Goal: Complete application form

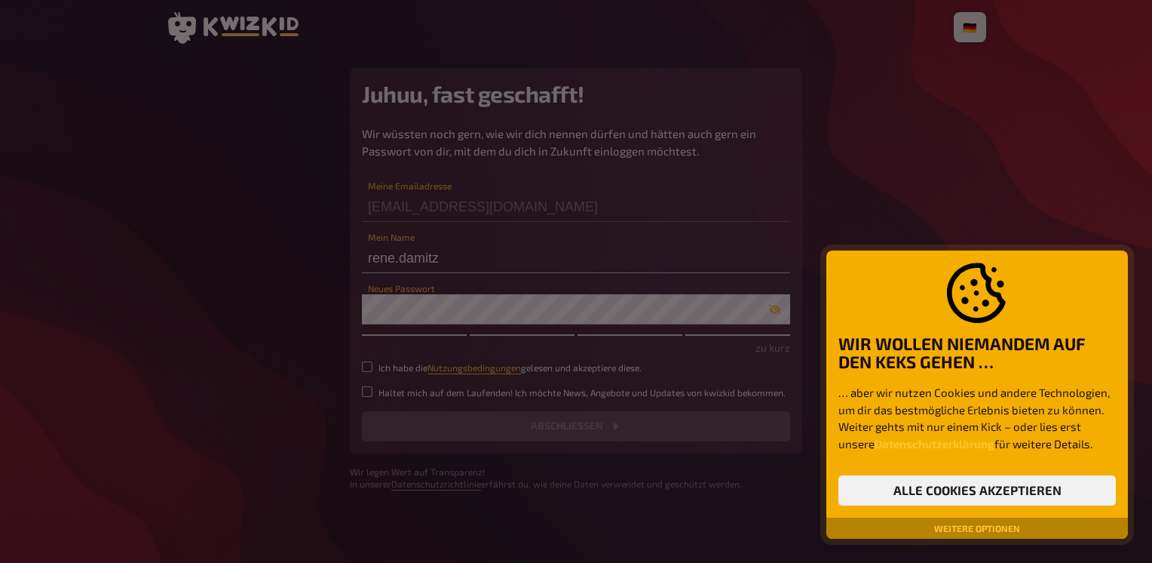
click at [945, 528] on button "Weitere Optionen" at bounding box center [977, 527] width 98 height 9
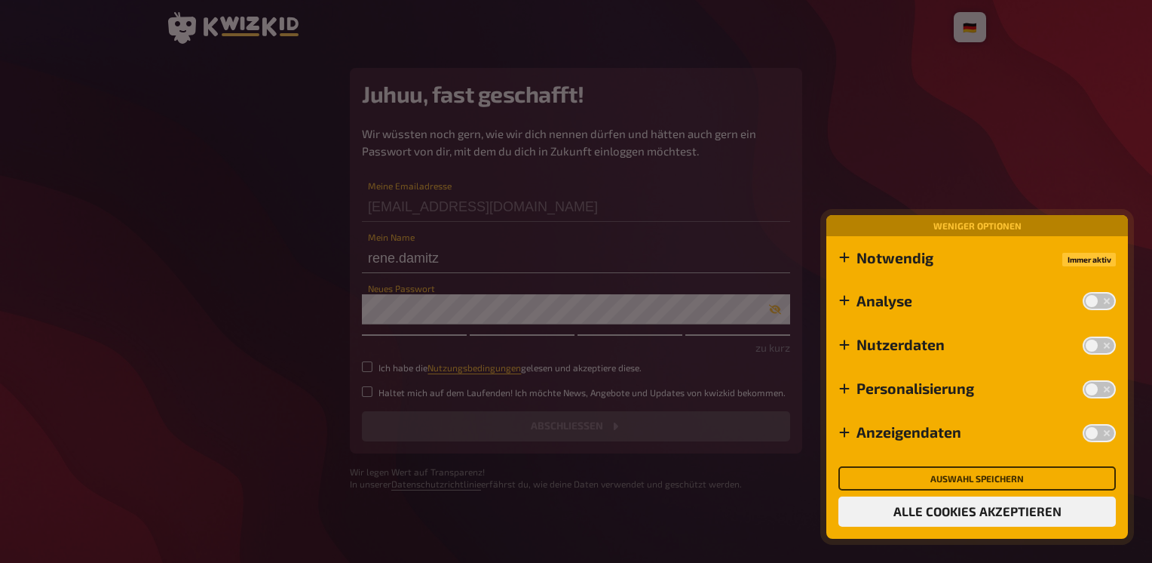
click at [963, 469] on button "Auswahl speichern" at bounding box center [978, 478] width 278 height 24
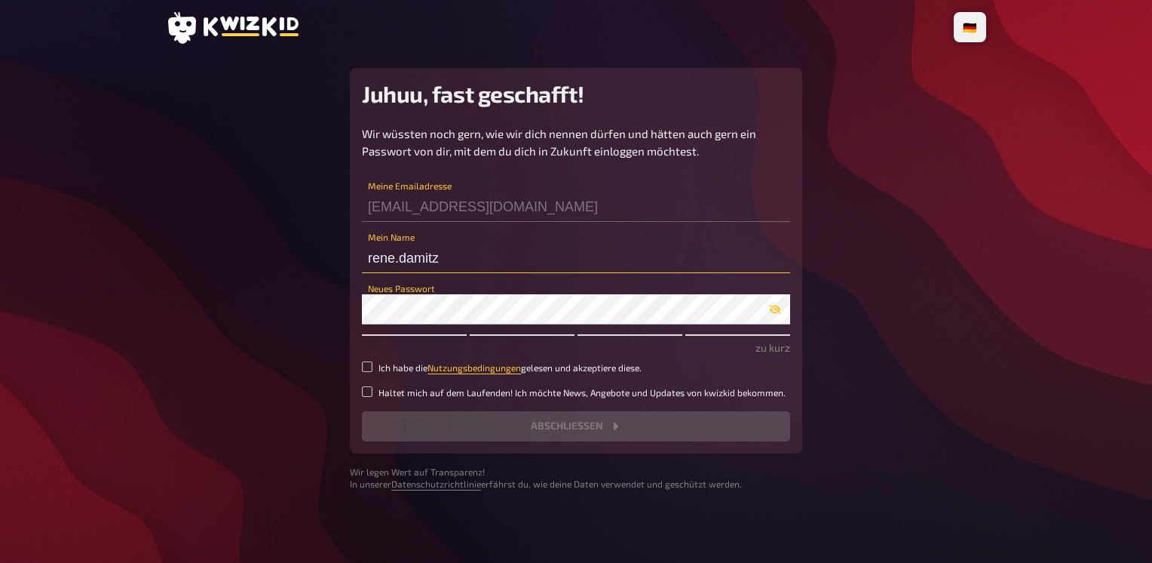
click at [374, 257] on input "rene.damitz" at bounding box center [576, 258] width 428 height 30
drag, startPoint x: 449, startPoint y: 255, endPoint x: 345, endPoint y: 259, distance: 104.1
click at [345, 259] on main "Juhuu, fast geschafft! Wir wüssten noch gern, wie wir dich nennen dürfen und hä…" at bounding box center [576, 279] width 820 height 422
type input "Foxini"
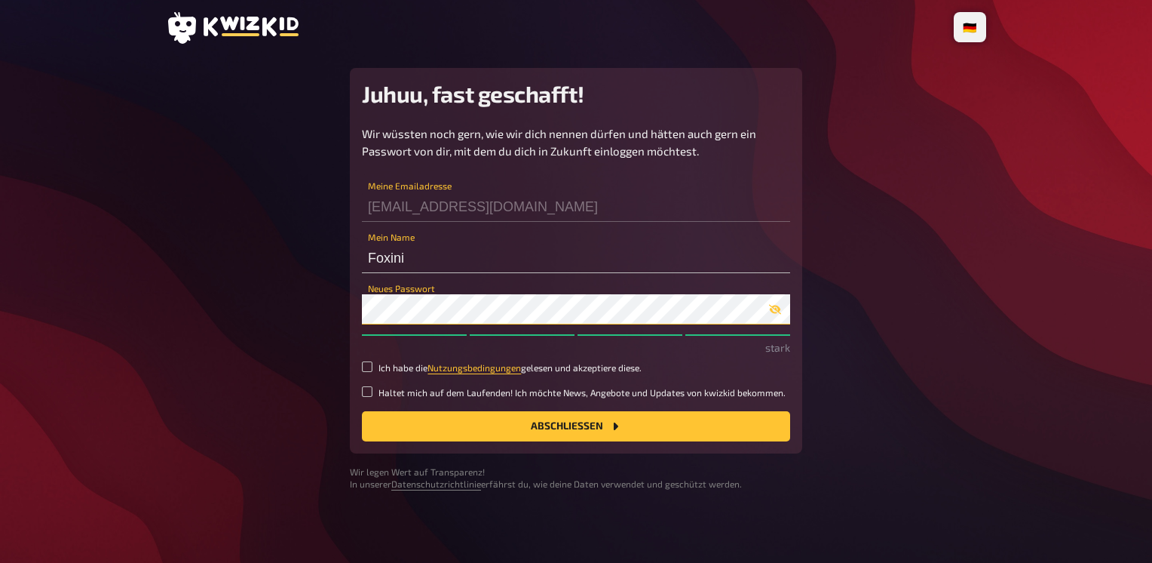
click at [360, 310] on div "Juhuu, fast geschafft! Wir wüssten noch gern, wie wir dich nennen dürfen und hä…" at bounding box center [576, 260] width 452 height 385
click at [284, 291] on main "Juhuu, fast geschafft! Wir wüssten noch gern, wie wir dich nennen dürfen und hä…" at bounding box center [576, 279] width 820 height 422
click at [375, 373] on label "Ich habe die Nutzungsbedingungen gelesen und akzeptiere diese." at bounding box center [576, 367] width 428 height 13
click at [373, 372] on input "Ich habe die Nutzungsbedingungen gelesen und akzeptiere diese." at bounding box center [367, 366] width 11 height 11
checkbox input "true"
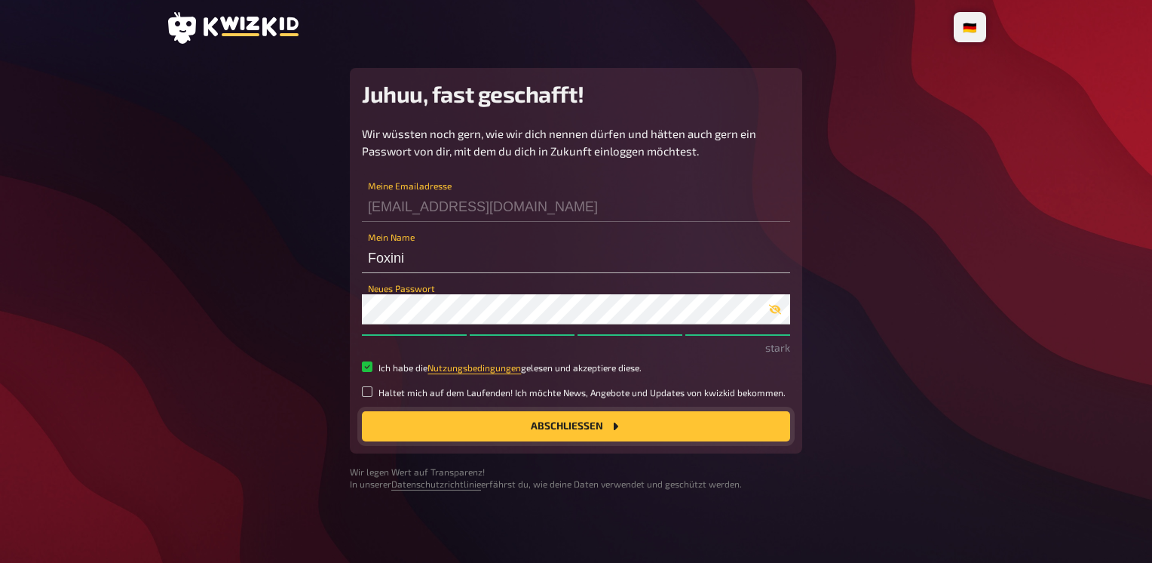
click at [582, 424] on button "Abschließen" at bounding box center [576, 426] width 428 height 30
